Goal: Contribute content: Contribute content

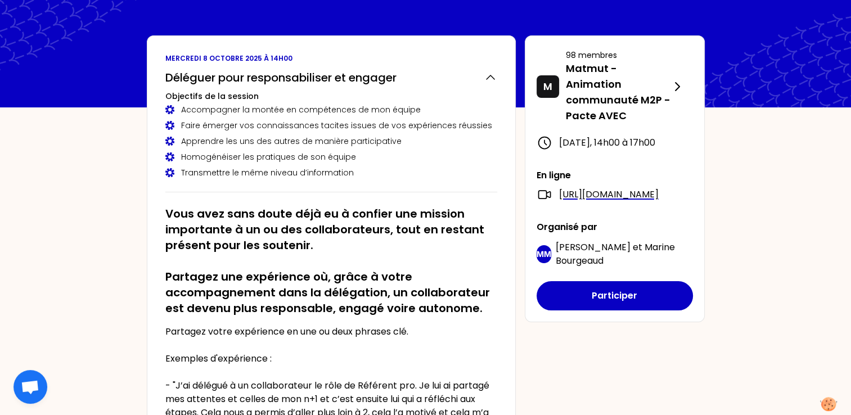
scroll to position [112, 0]
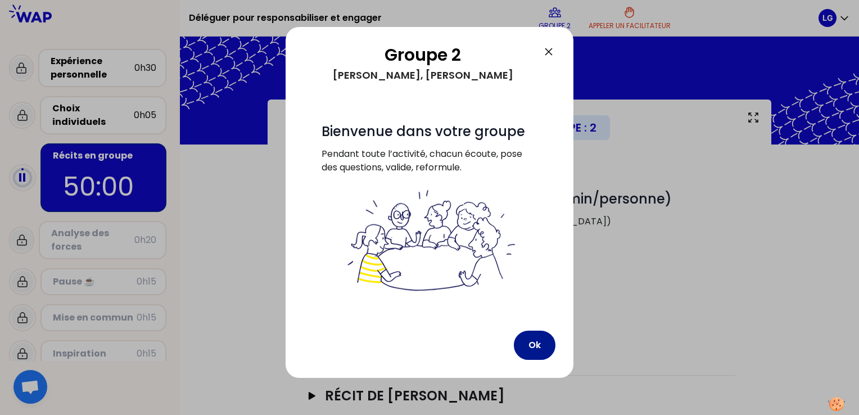
click at [537, 341] on button "Ok" at bounding box center [535, 345] width 42 height 29
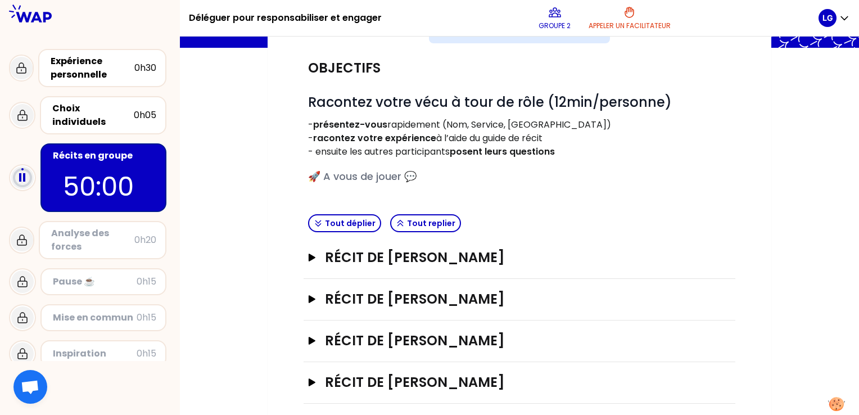
scroll to position [106, 0]
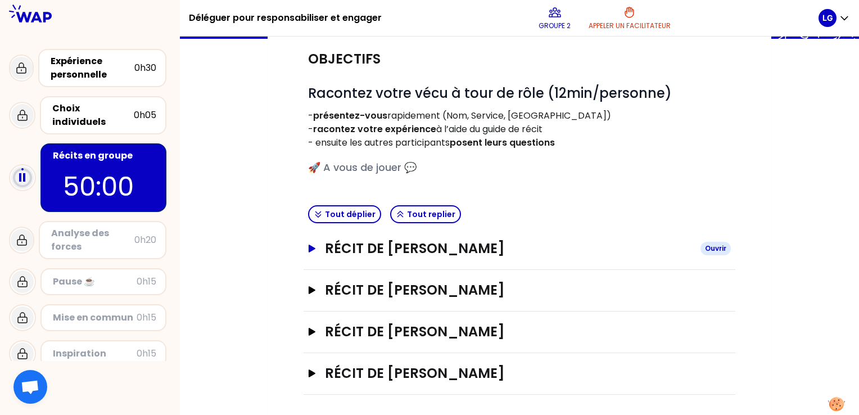
click at [326, 249] on h3 "Récit de [PERSON_NAME]" at bounding box center [508, 249] width 367 height 18
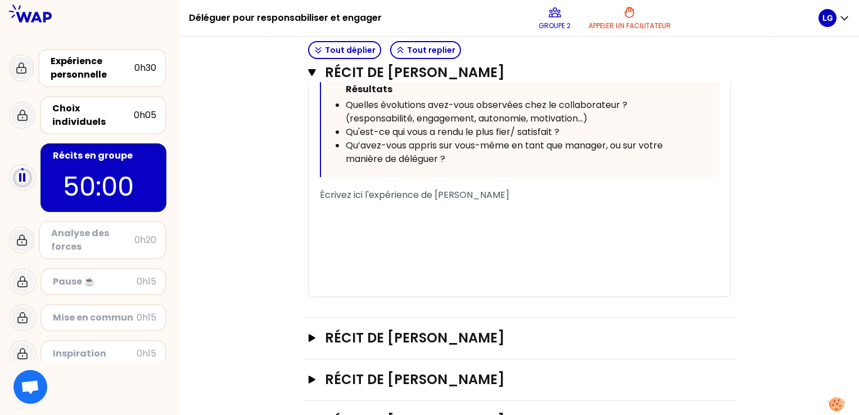
scroll to position [664, 0]
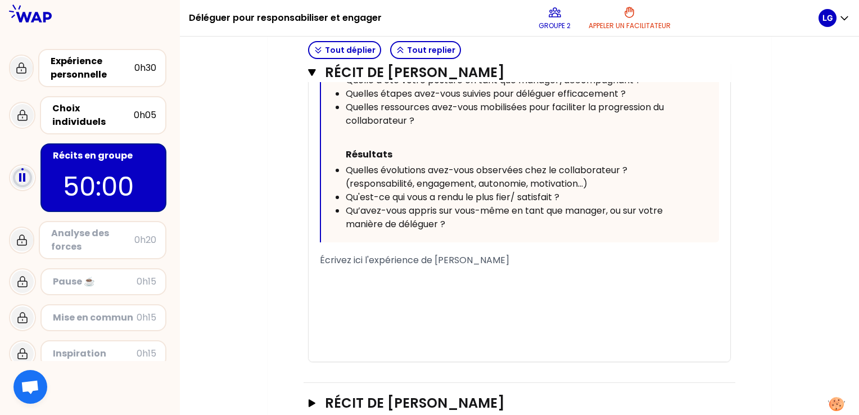
click at [443, 260] on span "Écrivez ici l'expérience de [PERSON_NAME]" at bounding box center [415, 260] width 190 height 13
click at [321, 262] on span "Écrivez ici l'expérience de [PERSON_NAME]" at bounding box center [415, 260] width 190 height 13
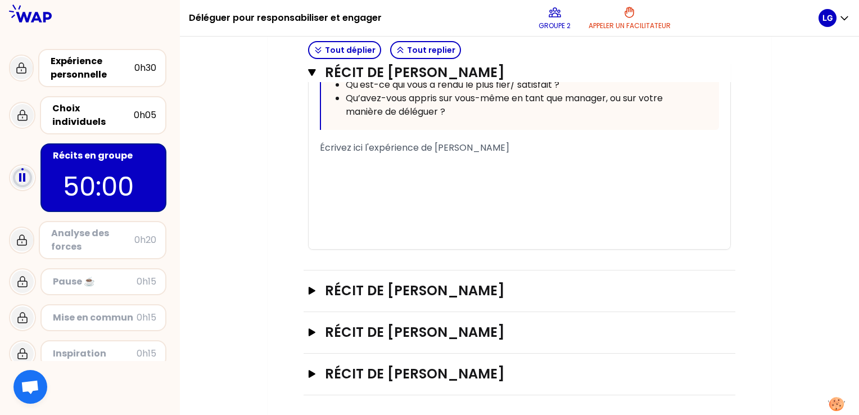
click at [383, 159] on div "﻿" at bounding box center [519, 161] width 399 height 13
click at [408, 144] on span "Écrivez ici l'expérience de [PERSON_NAME]" at bounding box center [415, 147] width 190 height 13
click at [321, 143] on span "Écrivez ici l'expérience de [PERSON_NAME]" at bounding box center [415, 147] width 190 height 13
click at [439, 142] on span "11 collÉcrivez ici l'expérience de [PERSON_NAME]" at bounding box center [426, 147] width 213 height 13
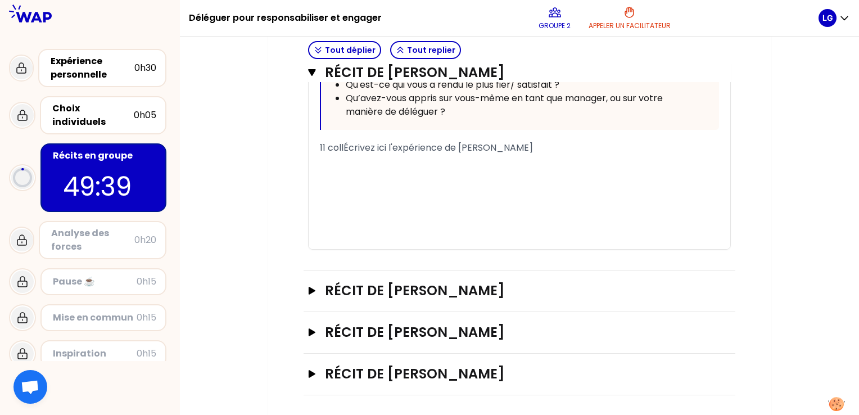
click at [370, 143] on span "11 collÉcrivez ici l'expérience de [PERSON_NAME]" at bounding box center [426, 147] width 213 height 13
drag, startPoint x: 587, startPoint y: 148, endPoint x: 306, endPoint y: 142, distance: 281.3
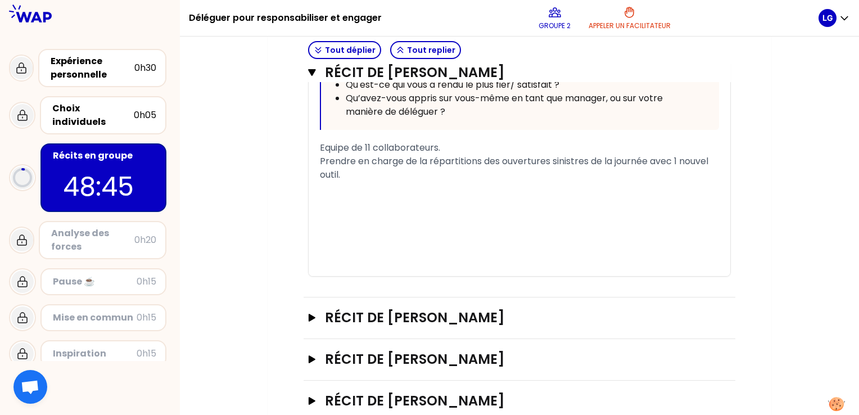
drag, startPoint x: 317, startPoint y: 156, endPoint x: 322, endPoint y: 159, distance: 5.8
click at [320, 159] on span "Prendre en charge de la répartitions des ouvertures sinistres de la journée ave…" at bounding box center [515, 168] width 391 height 26
click at [391, 168] on div "--> Prendre en charge de la répartitions des ouvertures sinistres de la journée…" at bounding box center [519, 168] width 399 height 27
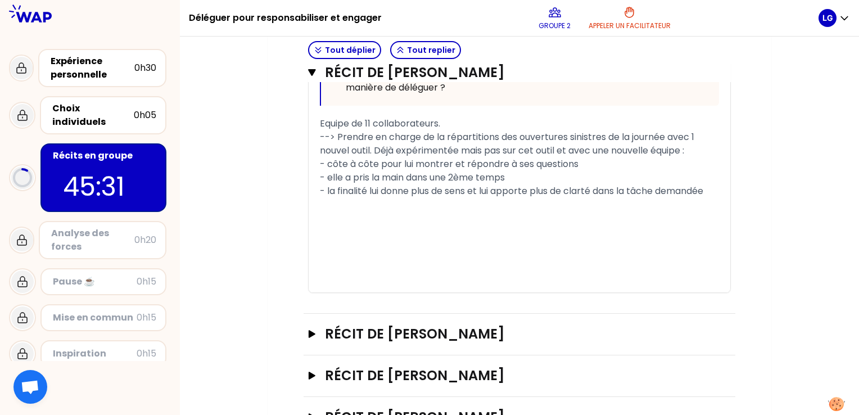
scroll to position [787, 0]
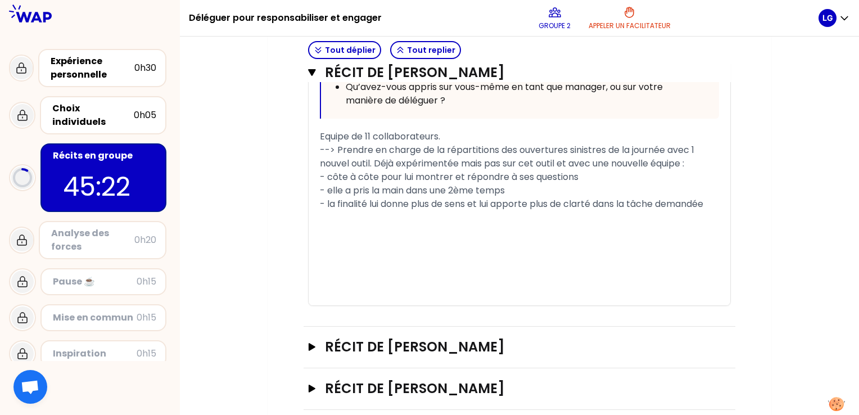
click at [517, 190] on div "- elle a pris la main dans une 2ème temps" at bounding box center [519, 190] width 399 height 13
click at [385, 200] on span "- la finalité lui donne plus de sens et lui apporte plus de clarté dans la tâch…" at bounding box center [512, 203] width 384 height 13
click at [420, 201] on span "- la finalité lui a donne plus de sens et lui apporte plus de clarté dans la tâ…" at bounding box center [515, 203] width 391 height 13
click at [506, 201] on span "- la finalité lui a donné plus de sens et lui apporte plus de clarté dans la tâ…" at bounding box center [515, 203] width 391 height 13
click at [549, 204] on span "- la finalité lui a donné plus de sens et lui a apporte plus de clarté dans la …" at bounding box center [519, 203] width 399 height 13
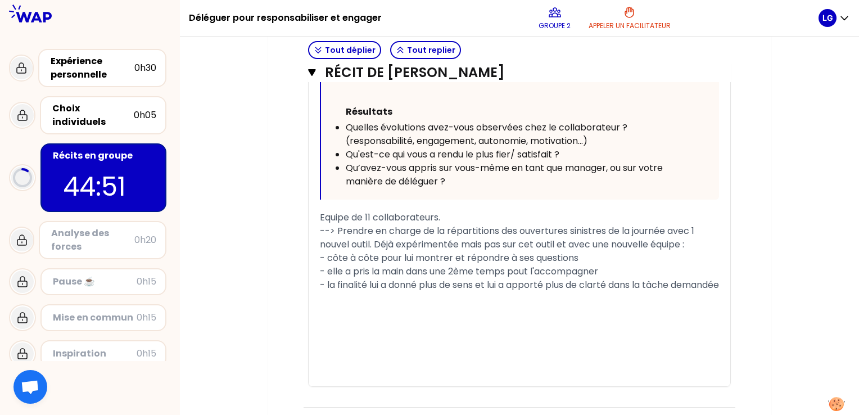
scroll to position [731, 0]
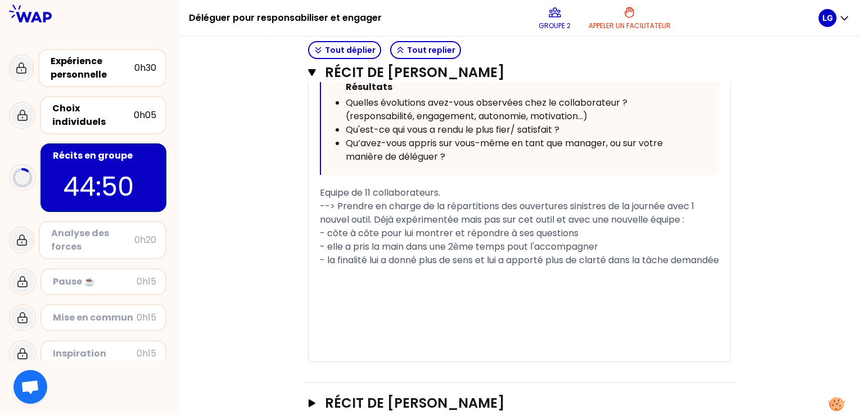
click at [467, 190] on div "Equipe de 11 collaborateurs." at bounding box center [519, 192] width 399 height 13
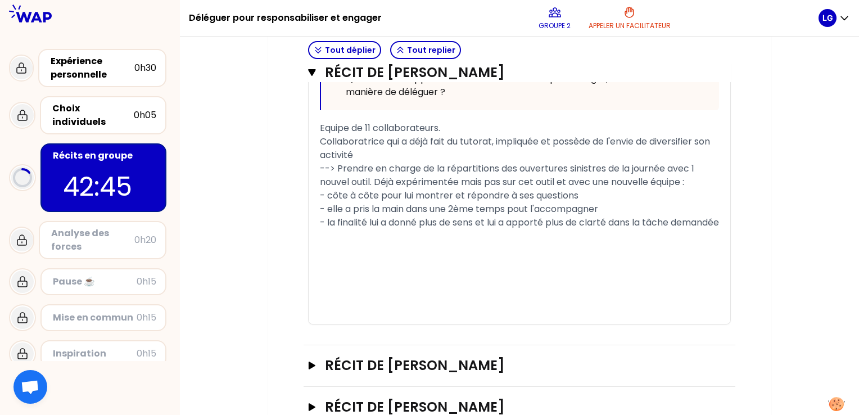
scroll to position [659, 0]
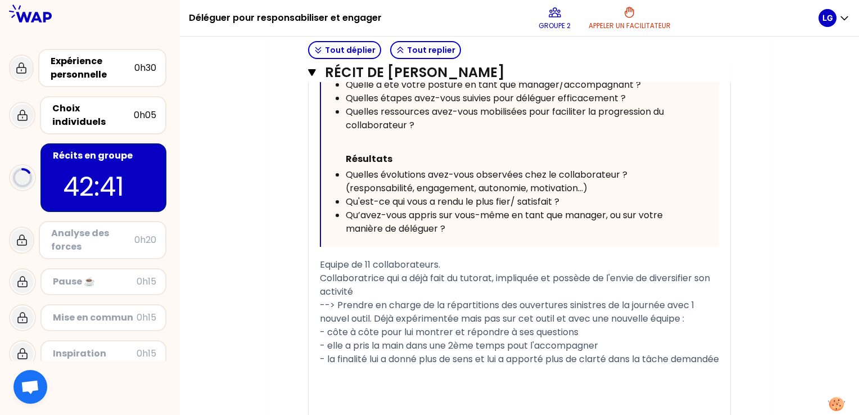
click at [613, 275] on span "Collaboratrice qui a déjà fait du tutorat, impliquée et possède de l'envie de d…" at bounding box center [516, 285] width 393 height 26
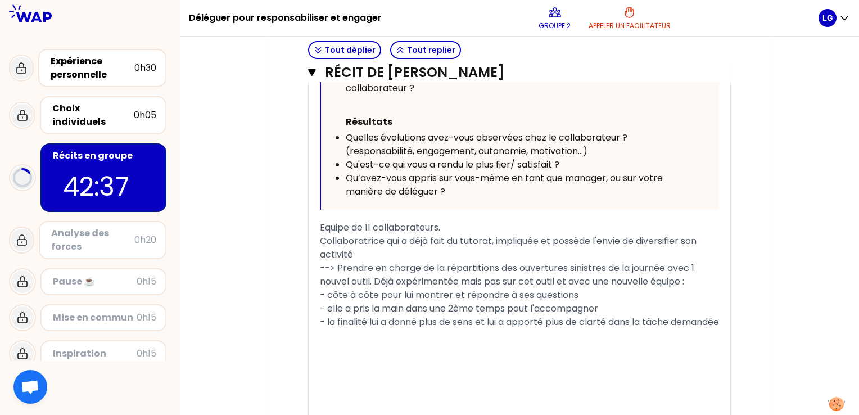
scroll to position [715, 0]
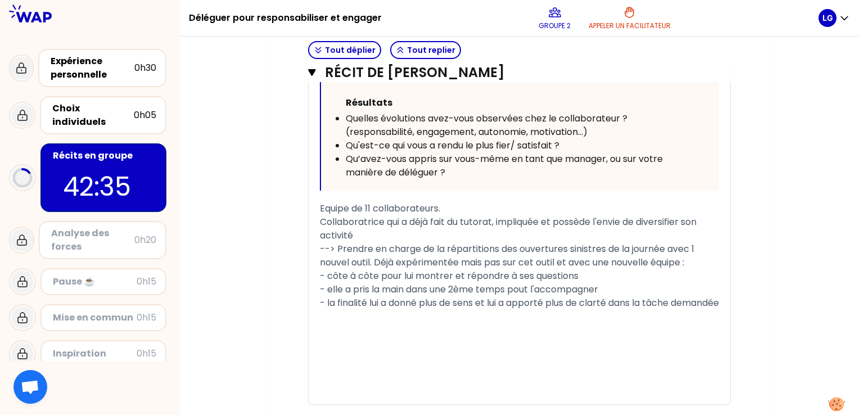
click at [321, 245] on span "--> Prendre en charge de la répartitions des ouvertures sinistres de la journée…" at bounding box center [508, 255] width 377 height 26
click at [443, 260] on span "Délégation --> Prendre en charge de la répartitions des ouvertures sinistres de…" at bounding box center [519, 255] width 398 height 26
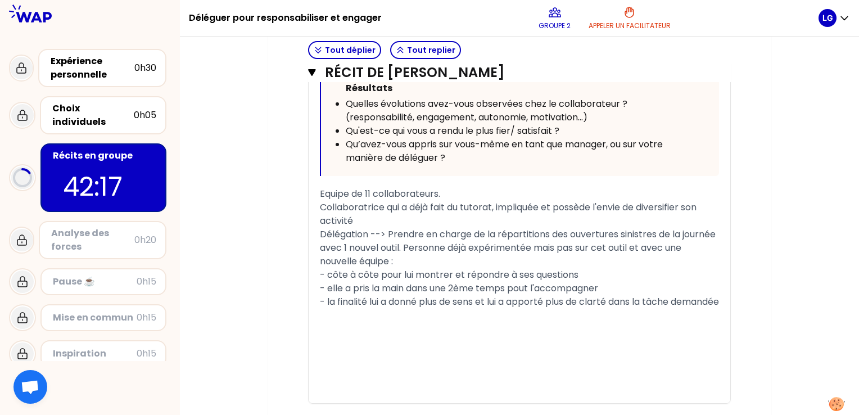
scroll to position [772, 0]
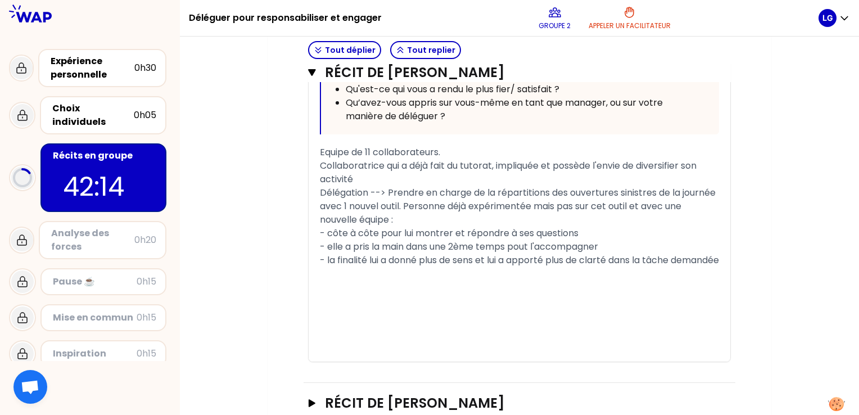
click at [326, 230] on span "- côte à côte pour lui montrer et répondre à ses questions" at bounding box center [449, 233] width 259 height 13
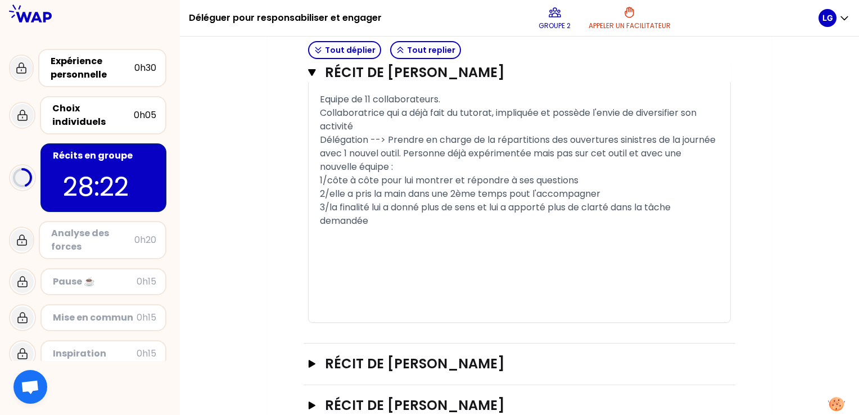
scroll to position [898, 0]
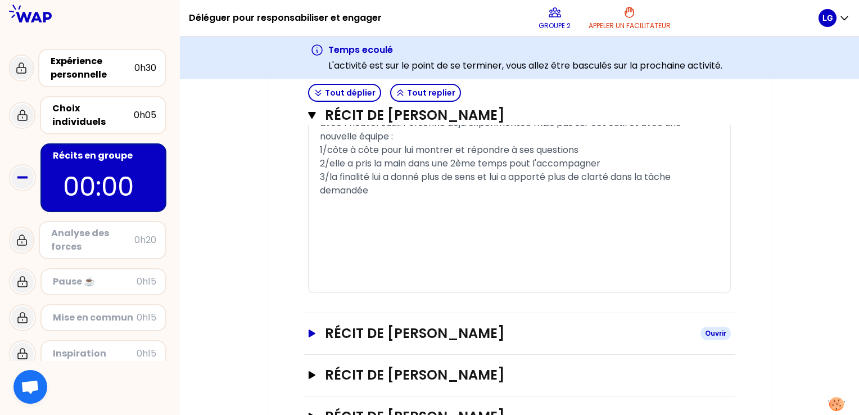
click at [311, 330] on icon "button" at bounding box center [312, 334] width 7 height 8
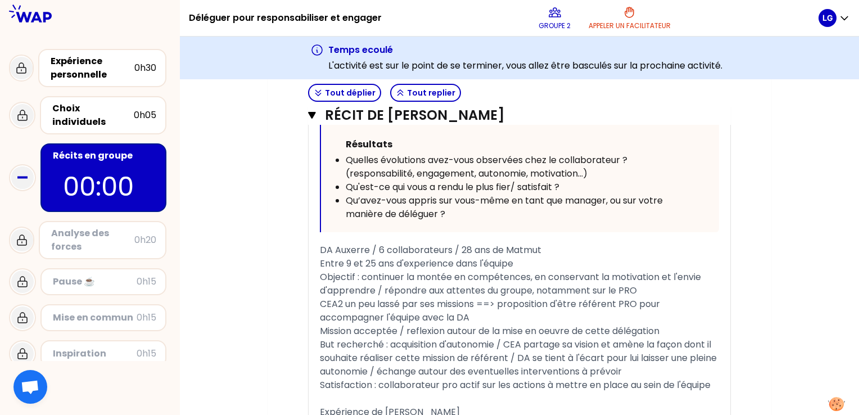
scroll to position [1532, 0]
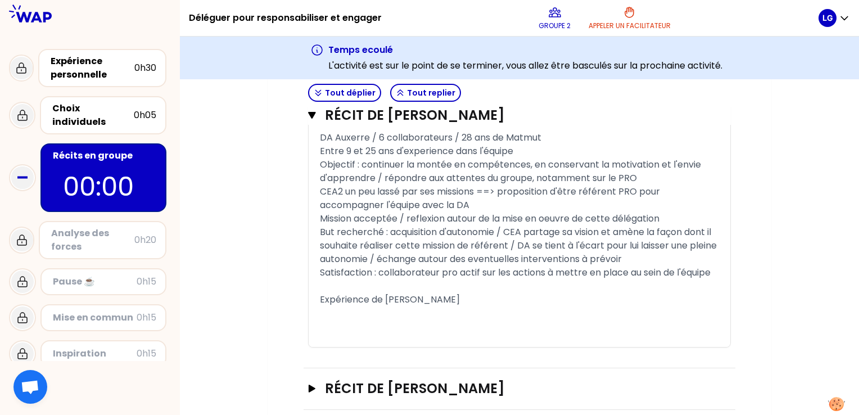
click at [505, 307] on div "﻿" at bounding box center [519, 313] width 399 height 13
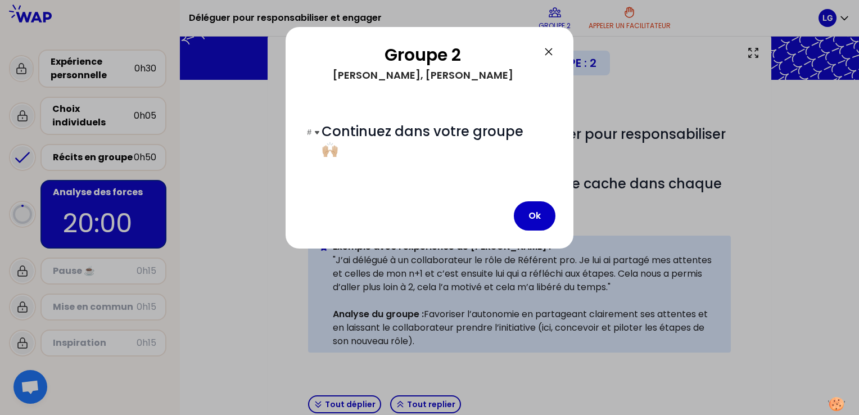
scroll to position [255, 0]
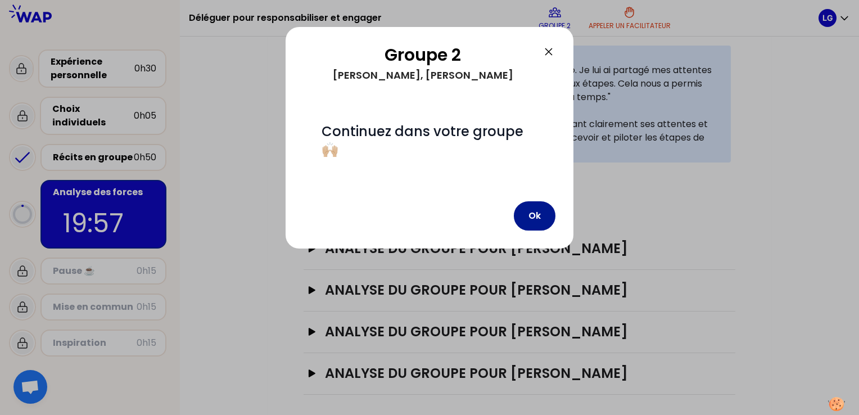
click at [532, 215] on button "Ok" at bounding box center [535, 215] width 42 height 29
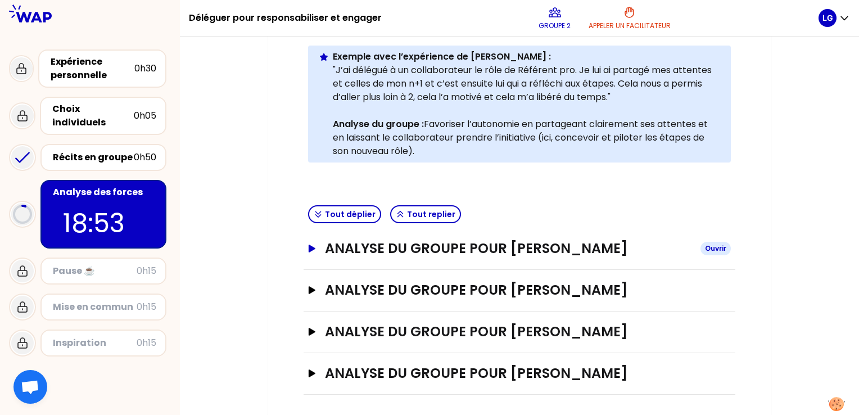
click at [308, 250] on icon "button" at bounding box center [312, 249] width 9 height 8
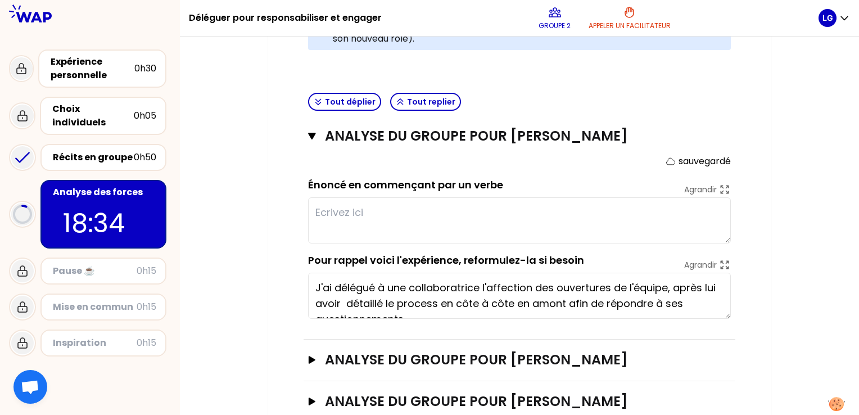
scroll to position [47, 0]
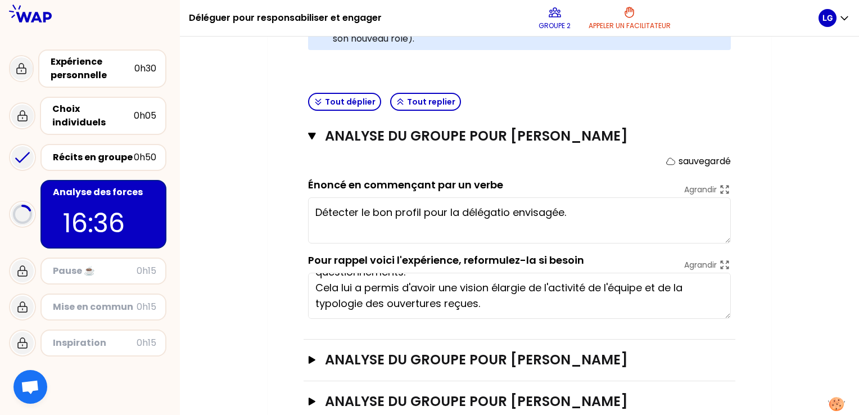
type textarea "Détecter le bon profil pour la délégation envisagée."
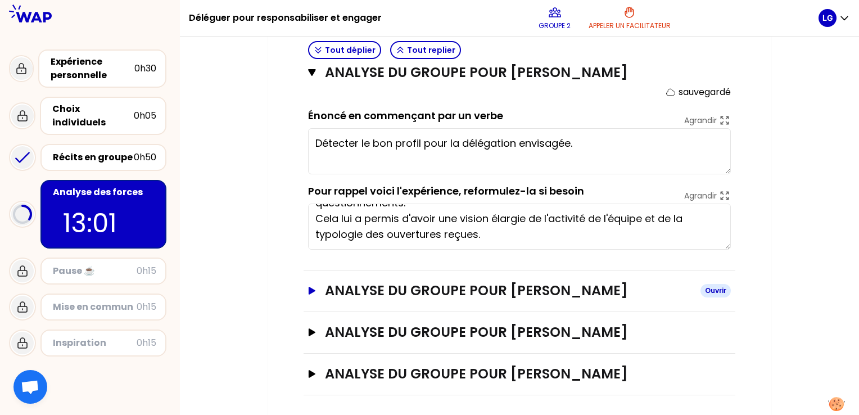
click at [313, 287] on icon "button" at bounding box center [312, 291] width 9 height 8
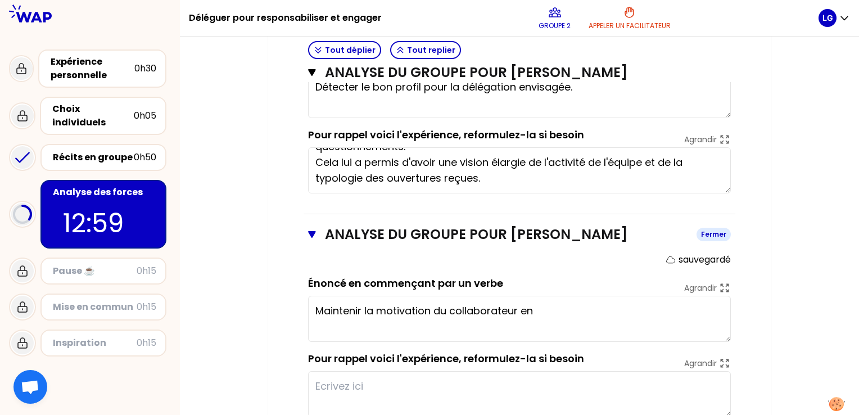
scroll to position [493, 0]
type textarea "Maintenir la motivation du collaborateur en l'associant aux ambitions stratégiq…"
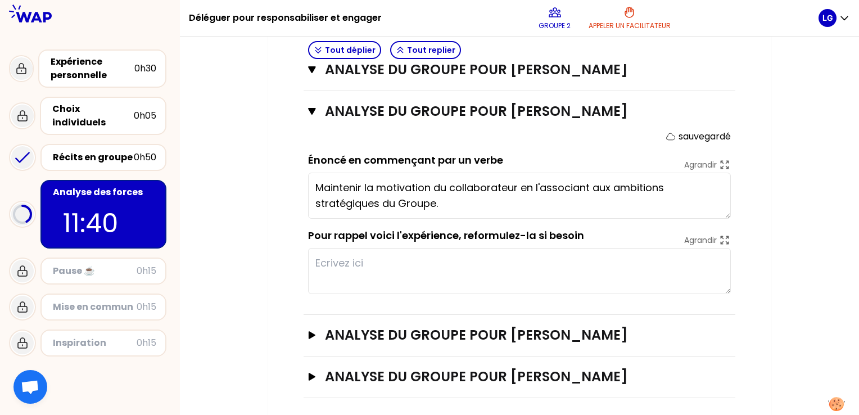
scroll to position [619, 0]
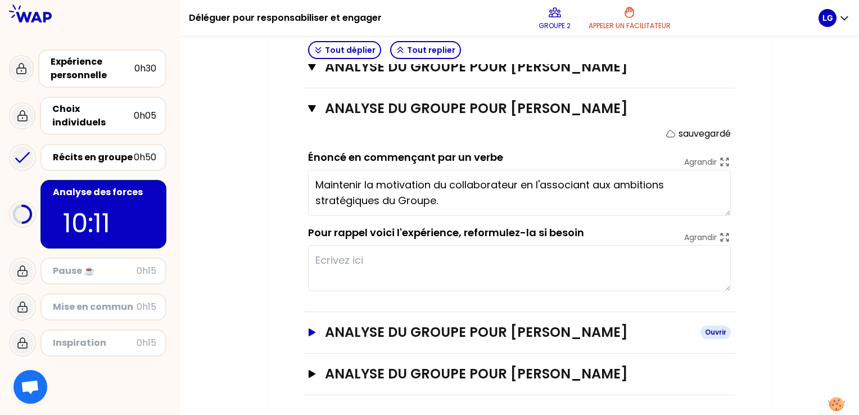
click at [316, 331] on icon "button" at bounding box center [312, 332] width 9 height 8
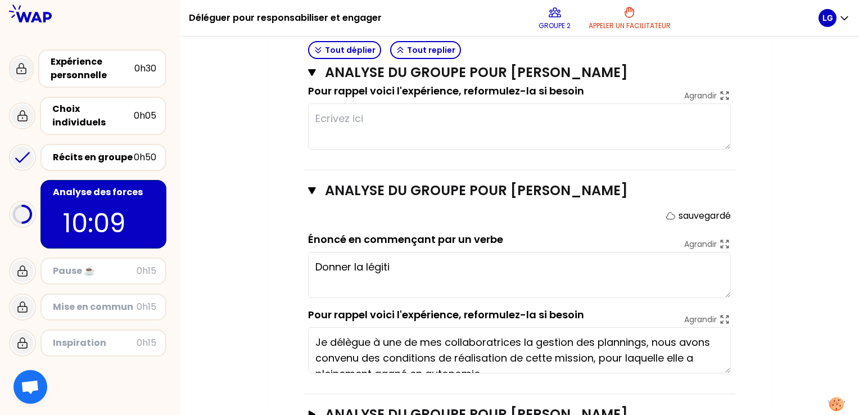
scroll to position [787, 0]
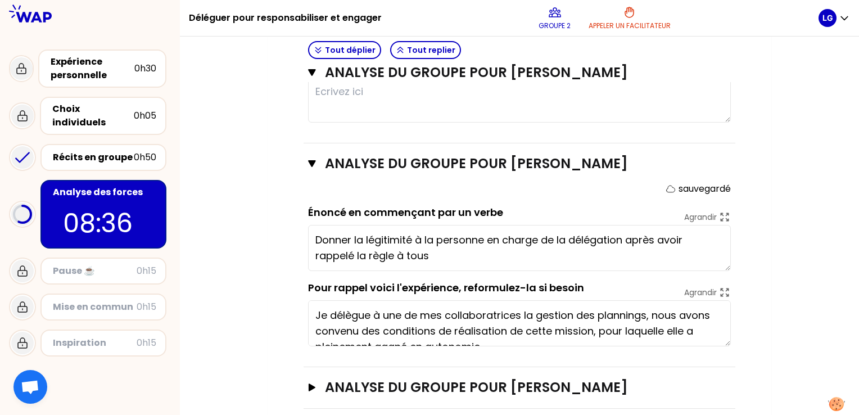
type textarea "Donner la légitimité à la personne en charge de la délégation après avoir rappe…"
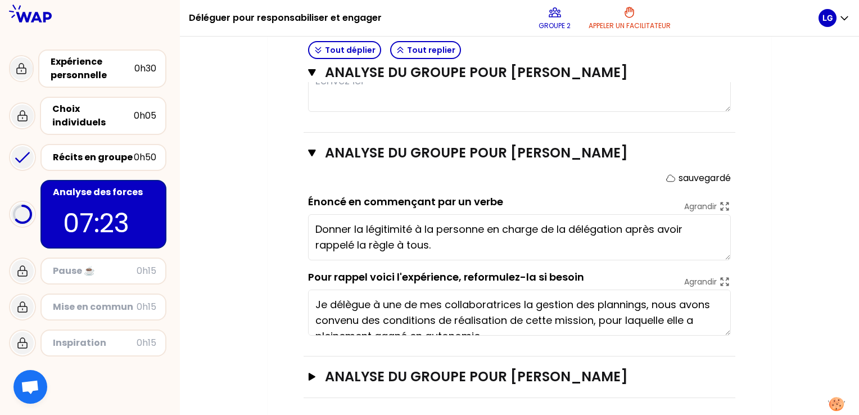
scroll to position [800, 0]
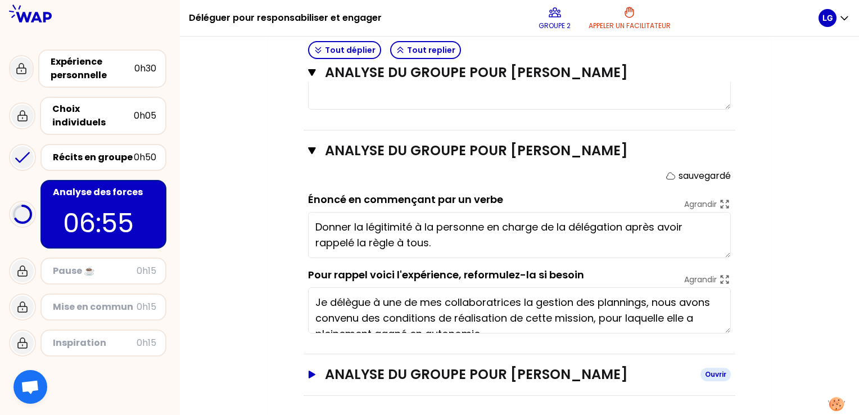
click at [315, 372] on icon "button" at bounding box center [312, 375] width 7 height 8
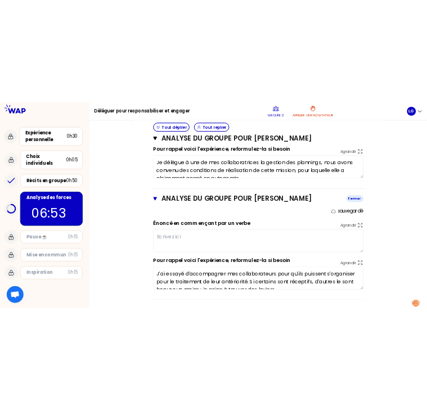
scroll to position [982, 0]
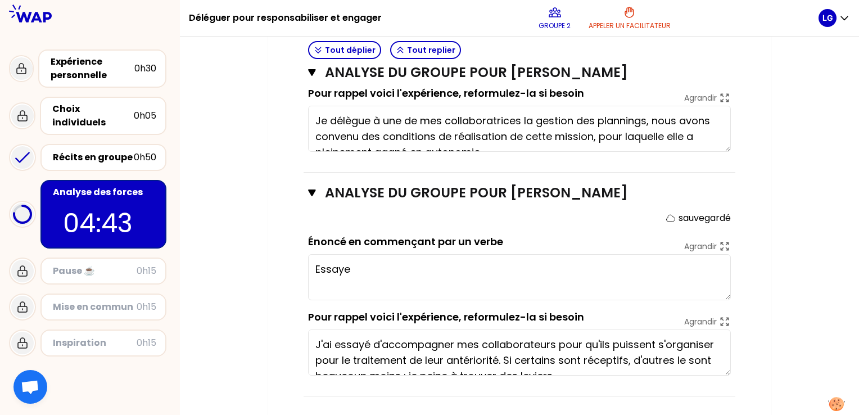
type textarea "Es"
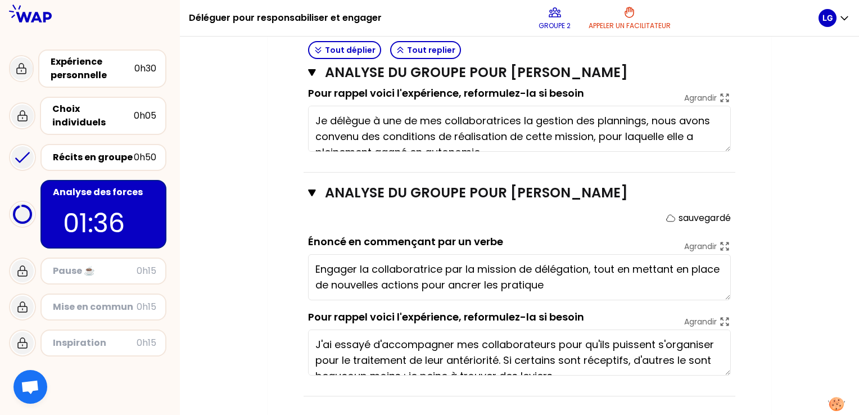
type textarea "Engager la collaboratrice par la mission de délégation, tout en mettant en plac…"
